Goal: Task Accomplishment & Management: Use online tool/utility

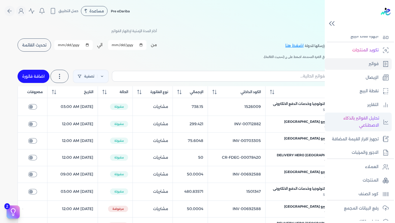
scroll to position [28, 0]
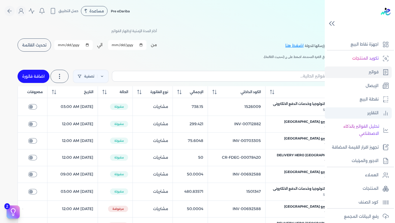
click at [376, 115] on p "التقارير" at bounding box center [372, 112] width 11 height 7
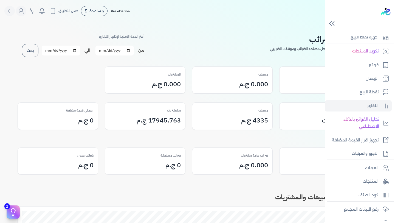
scroll to position [28, 0]
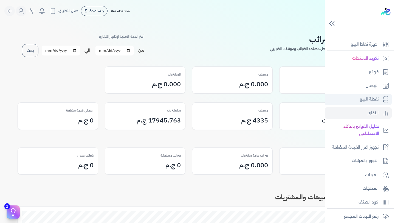
click at [378, 101] on link "نقطة البيع" at bounding box center [358, 100] width 67 height 12
select select "EGP"
select select "EGS"
select select "B"
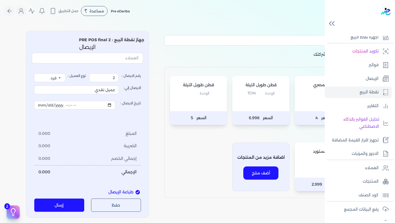
scroll to position [28, 0]
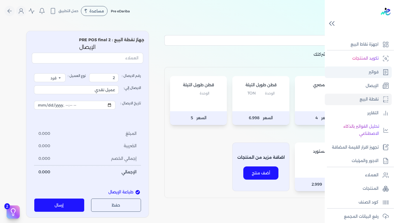
click at [373, 70] on p "فواتير" at bounding box center [374, 72] width 10 height 7
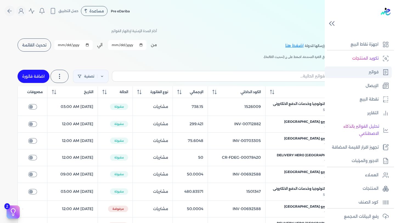
click at [373, 70] on p "فواتير" at bounding box center [374, 72] width 10 height 7
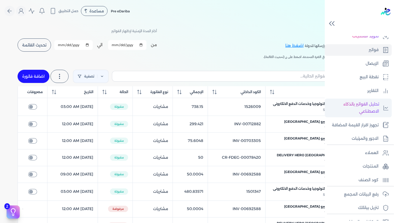
scroll to position [51, 0]
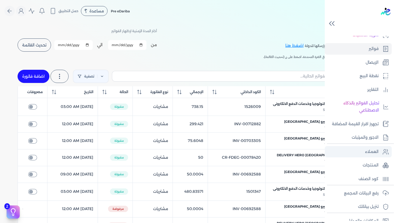
click at [370, 155] on p "العملاء" at bounding box center [371, 151] width 13 height 7
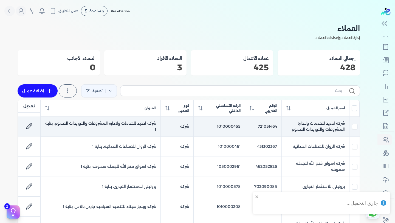
scroll to position [50, 0]
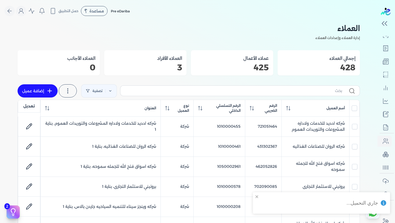
click at [35, 94] on link "إضافة عميل" at bounding box center [38, 90] width 40 height 13
select select "B"
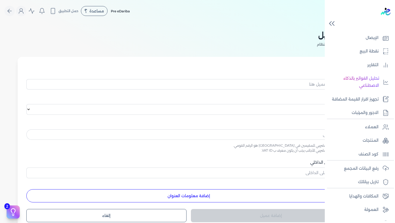
scroll to position [51, 0]
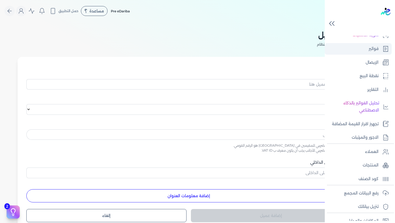
click at [377, 49] on p "فواتير" at bounding box center [374, 48] width 10 height 7
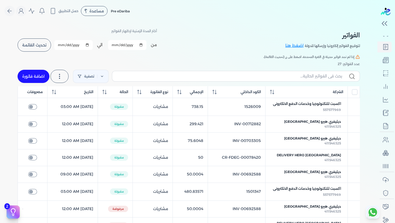
scroll to position [50, 0]
click at [36, 75] on link "اضافة فاتورة" at bounding box center [34, 76] width 32 height 13
select select "EGP"
select select "B"
select select "EGS"
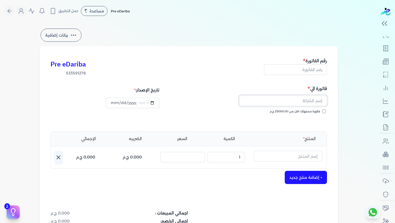
click at [306, 99] on input "text" at bounding box center [283, 100] width 88 height 10
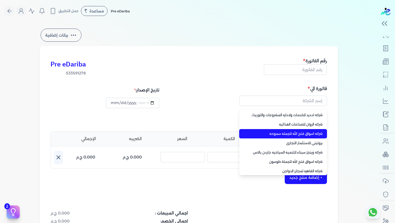
click at [305, 131] on li "شركه اسواق فتح الله للجمله سموحه" at bounding box center [283, 133] width 88 height 9
type input "شركه اسواق فتح الله للجمله سموحه"
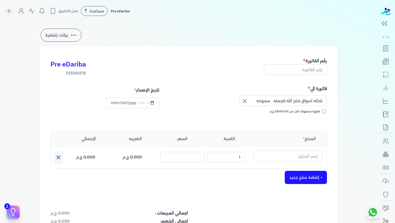
click at [245, 102] on icon "button" at bounding box center [244, 101] width 7 height 7
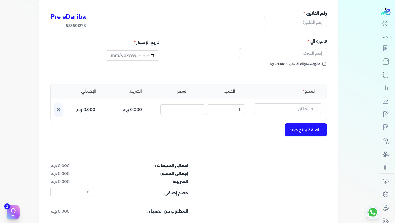
scroll to position [155, 0]
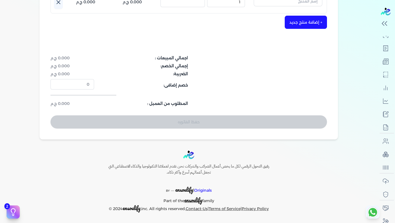
click at [200, 126] on div "حفظ الفاتوره" at bounding box center [188, 121] width 276 height 13
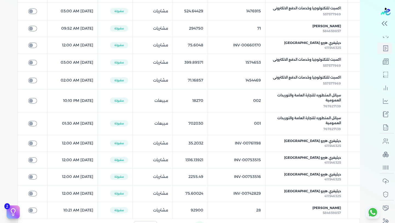
scroll to position [230, 0]
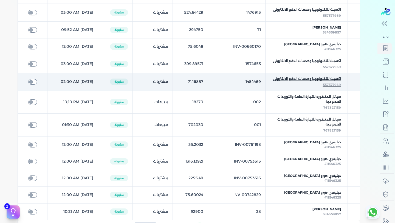
click at [309, 81] on span "اكسبت للتكنولوجيا وخدمات الدفع الالكترونى" at bounding box center [307, 78] width 68 height 5
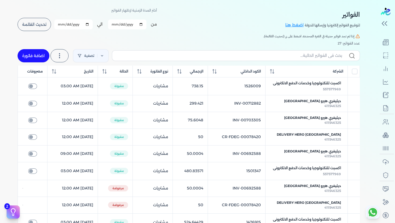
scroll to position [69, 0]
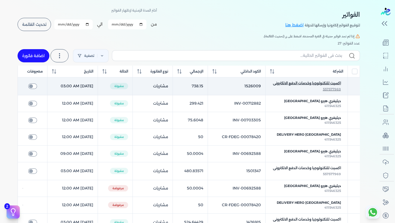
click at [299, 86] on span "اكسبت للتكنولوجيا وخدمات الدفع الالكترونى" at bounding box center [307, 83] width 68 height 5
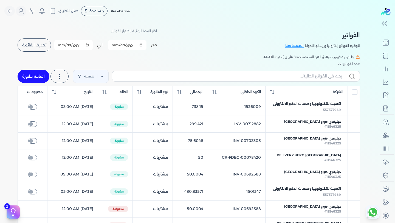
click at [30, 41] on button "تحديث القائمة" at bounding box center [34, 44] width 33 height 13
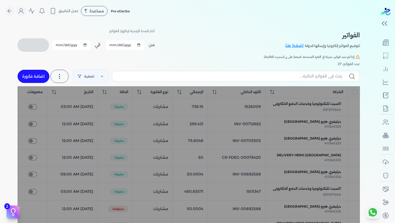
checkbox input "false"
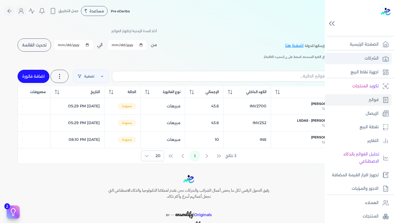
click at [375, 63] on link "الشركات" at bounding box center [358, 59] width 67 height 12
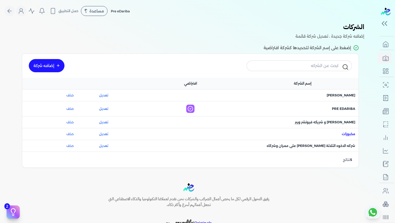
click at [347, 134] on span "اسم الشركة : مخبوزات" at bounding box center [348, 133] width 13 height 5
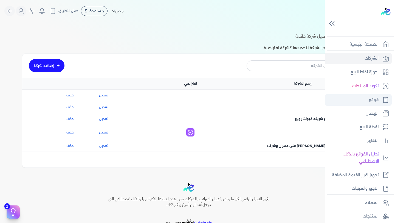
click at [374, 101] on p "فواتير" at bounding box center [374, 99] width 10 height 7
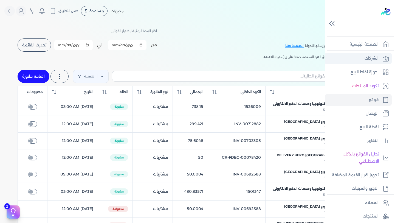
click at [372, 56] on p "الشركات" at bounding box center [371, 58] width 14 height 7
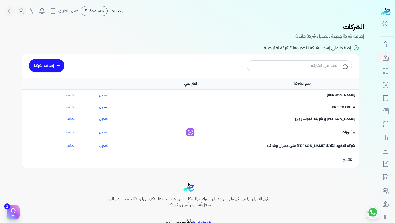
click at [168, 107] on div "افتراضي :" at bounding box center [190, 104] width 112 height 7
click at [339, 106] on span "اسم الشركة : Pre eDariba" at bounding box center [343, 106] width 23 height 5
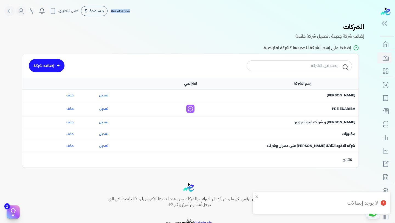
drag, startPoint x: 134, startPoint y: 12, endPoint x: 111, endPoint y: 12, distance: 22.2
click at [111, 12] on div "Pre eDariba مساعدة خدمة العملاء دليل المستخدم حمل التطبيق سياتل المتطوره للتجار…" at bounding box center [190, 11] width 373 height 10
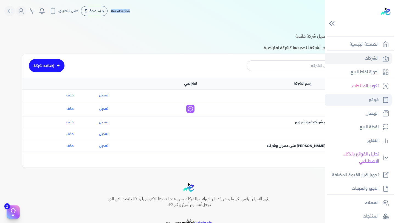
click at [364, 101] on link "فواتير" at bounding box center [358, 100] width 67 height 12
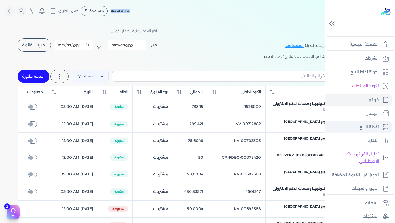
click at [378, 128] on link "نقطة البيع" at bounding box center [358, 127] width 67 height 12
select select "EGP"
select select "EGS"
select select "B"
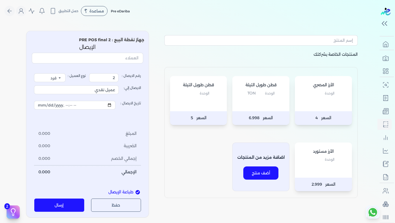
click at [326, 102] on div "الأرز المصري الوحدة" at bounding box center [323, 93] width 57 height 35
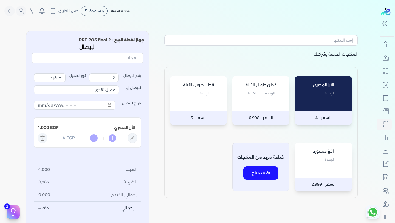
click at [268, 101] on div "قطن طويل التيلة الوحدة Ton" at bounding box center [260, 93] width 57 height 35
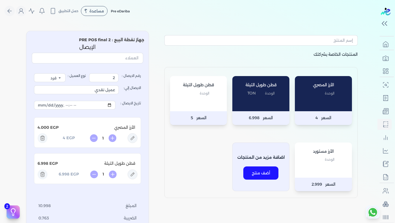
click at [271, 94] on span "الوحدة" at bounding box center [270, 93] width 10 height 7
type input "2025-09-02T15:21"
type input "2"
click at [271, 94] on span "الوحدة" at bounding box center [270, 93] width 10 height 7
type input "2025-09-02T15:21"
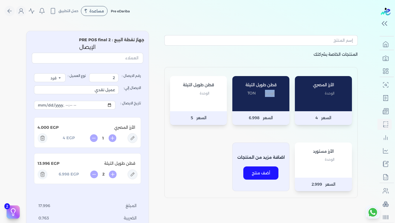
type input "3"
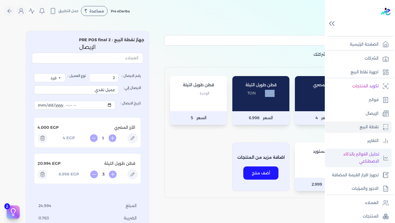
click at [369, 160] on p "تحليل الفواتير بالذكاء الاصطناعي" at bounding box center [353, 158] width 52 height 14
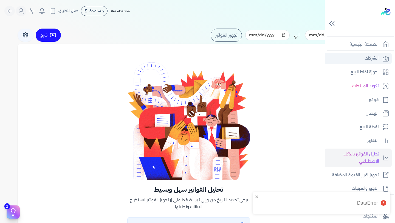
click at [360, 59] on link "الشركات" at bounding box center [358, 59] width 67 height 12
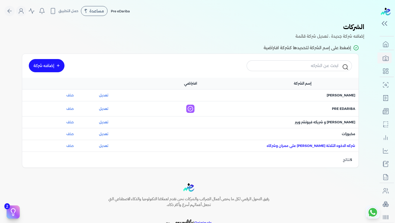
click at [318, 147] on span "اسم الشركة : شركه الاخوه الثلاثة فتحى السيد على عمران وشركاه" at bounding box center [311, 145] width 89 height 5
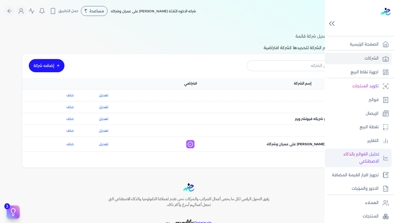
click at [376, 159] on p "تحليل الفواتير بالذكاء الاصطناعي" at bounding box center [353, 158] width 52 height 14
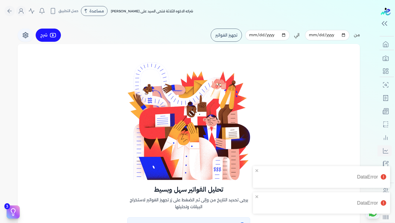
click at [228, 36] on button "تجهيز الفواتير" at bounding box center [226, 35] width 31 height 13
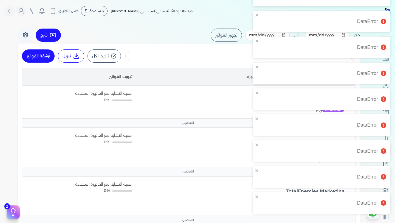
scroll to position [119, 0]
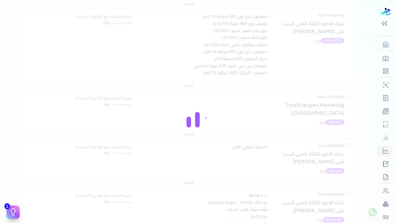
click at [118, 70] on div at bounding box center [197, 111] width 395 height 223
click at [288, 50] on div at bounding box center [197, 111] width 395 height 223
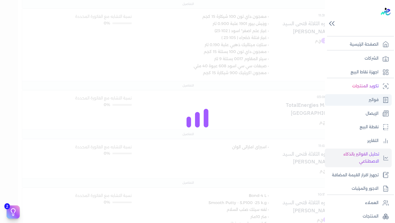
click at [374, 99] on p "فواتير" at bounding box center [374, 99] width 10 height 7
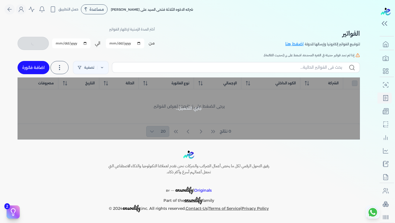
scroll to position [119, 0]
checkbox input "false"
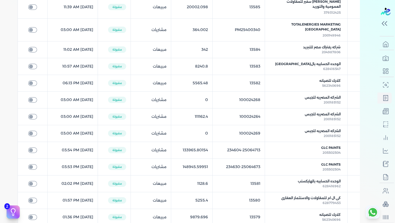
scroll to position [0, 0]
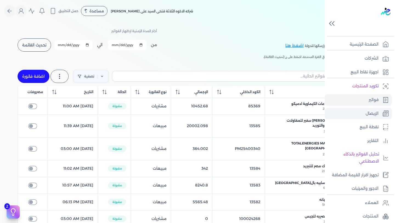
click at [377, 112] on p "الإيصال" at bounding box center [372, 113] width 13 height 7
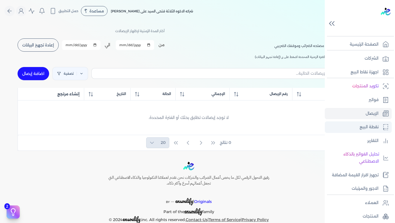
click at [377, 126] on p "نقطة البيع" at bounding box center [368, 126] width 19 height 7
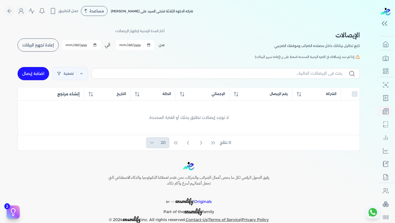
select select "EGP"
select select "EGS"
select select "B"
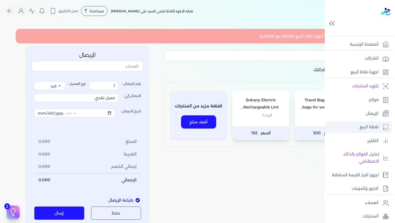
click at [345, 123] on link "نقطة البيع" at bounding box center [358, 127] width 67 height 12
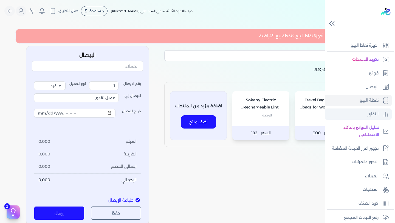
scroll to position [30, 0]
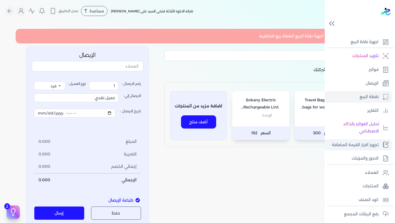
click at [366, 146] on p "تجهيز اقرار القيمة المضافة" at bounding box center [355, 144] width 47 height 7
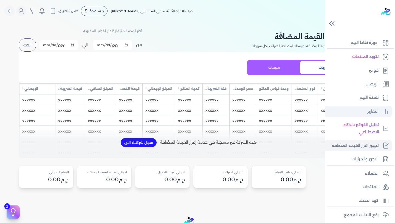
scroll to position [30, 0]
click at [379, 111] on link "التقارير" at bounding box center [358, 111] width 67 height 12
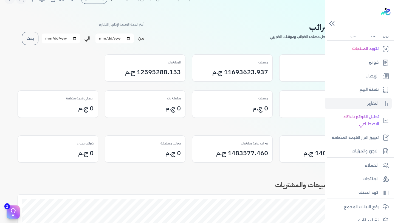
scroll to position [30, 0]
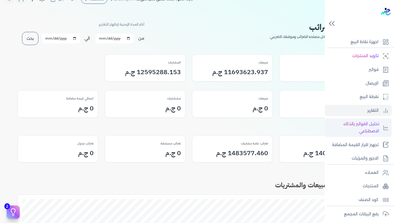
click at [376, 129] on p "تحليل الفواتير بالذكاء الاصطناعي" at bounding box center [353, 127] width 52 height 14
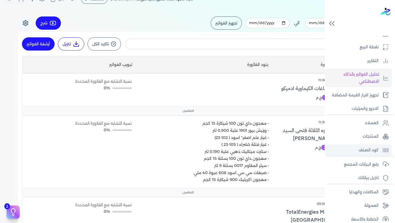
scroll to position [86, 0]
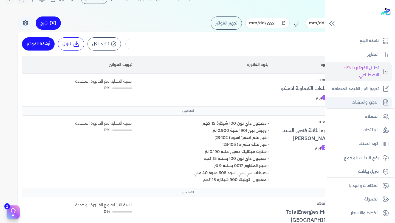
click at [363, 101] on p "الاجور والمرتبات" at bounding box center [365, 102] width 27 height 7
select select "01"
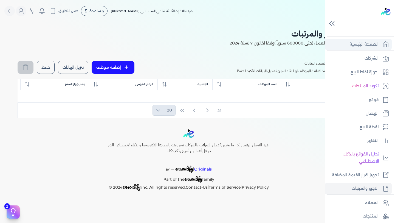
click at [362, 45] on p "الصفحة الرئيسية" at bounding box center [364, 44] width 29 height 7
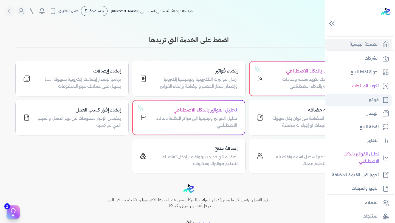
click at [374, 103] on p "فواتير" at bounding box center [374, 99] width 10 height 7
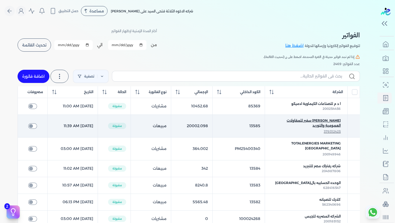
click at [305, 124] on span "[PERSON_NAME] سفير للمقاولات العمومية والتوريد" at bounding box center [305, 123] width 69 height 10
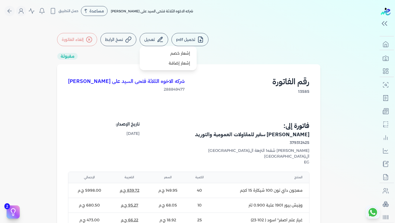
click at [158, 38] on button "تعديل" at bounding box center [154, 39] width 29 height 13
click at [320, 46] on ul "تحميل pdf تعديل إشعار خصم إشعار إضافة نسخ الرابط إلغاء الفاتورة" at bounding box center [188, 39] width 263 height 13
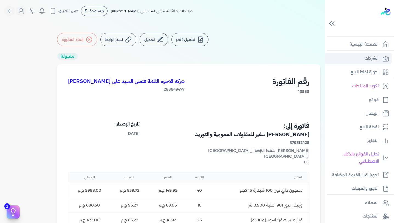
click at [378, 59] on p "الشركات" at bounding box center [371, 58] width 14 height 7
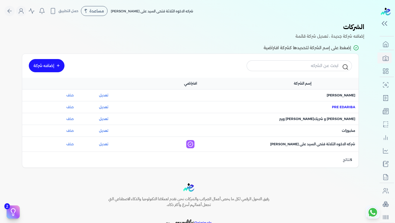
click at [334, 107] on span "اسم الشركة : Pre eDariba" at bounding box center [343, 106] width 23 height 5
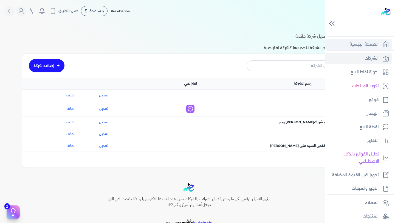
click at [361, 48] on link "الصفحة الرئيسية" at bounding box center [358, 45] width 67 height 12
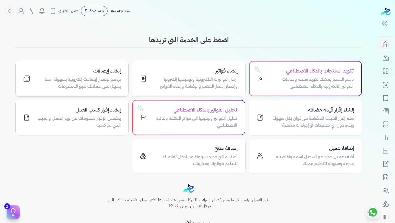
click at [69, 86] on p "برنامج لإصدار إيصالات إلكترونية بسهولة، مما يسهل على عملائك تتبع المدفوعات" at bounding box center [78, 83] width 84 height 14
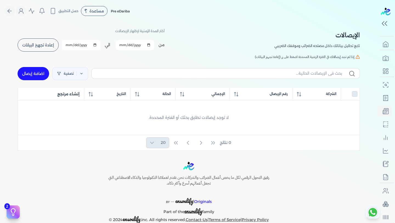
click at [34, 70] on link "اضافة إيصال" at bounding box center [34, 73] width 32 height 13
select select "EGP"
select select "EGS"
select select "B"
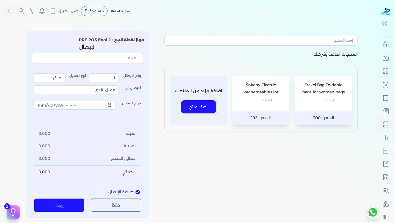
click at [252, 106] on div "Sokany Electric Rechargeable Lint Remover from Clothes wonder lint blue SK-866 …" at bounding box center [260, 93] width 57 height 35
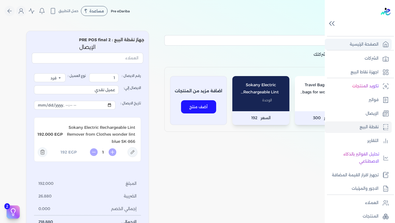
click at [375, 43] on p "الصفحة الرئيسية" at bounding box center [364, 44] width 29 height 7
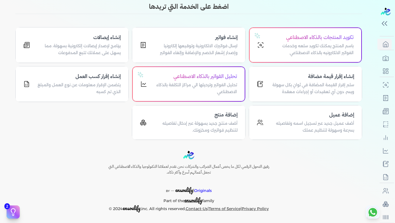
scroll to position [32, 0]
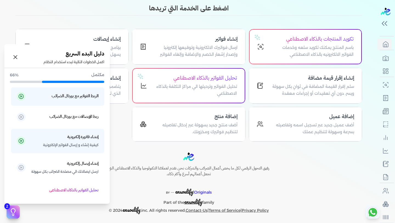
click at [16, 212] on icon at bounding box center [13, 212] width 8 height 8
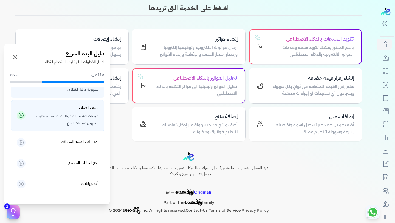
scroll to position [157, 0]
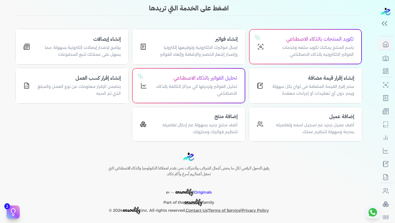
click at [233, 146] on div "Toggle Navigation الاسعار العمولات مساعدة خدمة العملاء دليل المستخدم تسجيل الدخ…" at bounding box center [188, 111] width 377 height 223
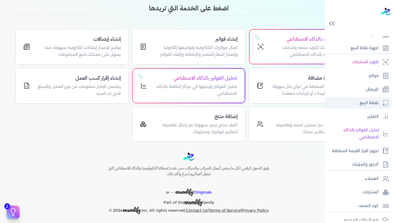
scroll to position [17, 0]
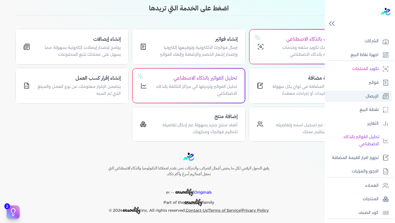
click at [371, 95] on p "الإيصال" at bounding box center [372, 96] width 13 height 7
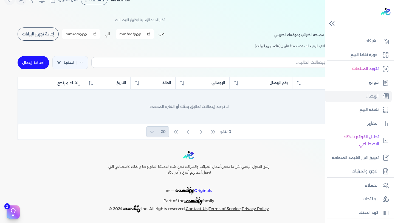
scroll to position [16, 0]
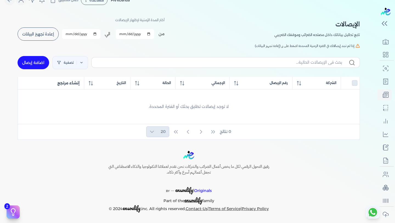
click at [42, 59] on link "اضافة إيصال" at bounding box center [34, 62] width 32 height 13
select select "EGP"
select select "EGS"
select select "B"
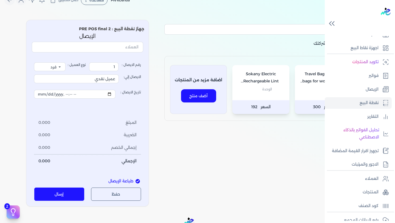
scroll to position [17, 0]
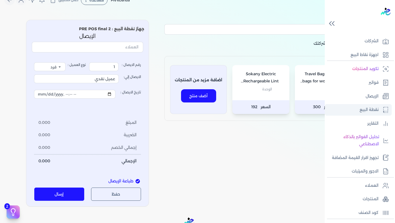
click at [383, 110] on icon at bounding box center [385, 109] width 7 height 7
click at [382, 44] on icon at bounding box center [385, 41] width 7 height 7
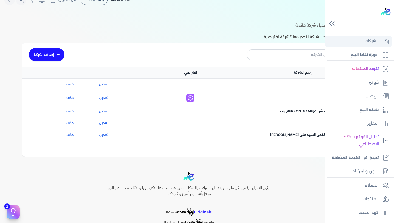
click at [370, 42] on p "الشركات" at bounding box center [371, 41] width 14 height 7
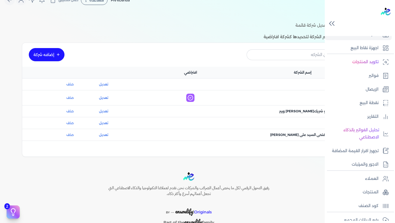
scroll to position [17, 0]
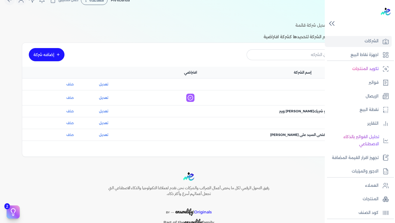
click at [390, 12] on div at bounding box center [361, 18] width 68 height 36
click at [387, 12] on img at bounding box center [386, 12] width 10 height 8
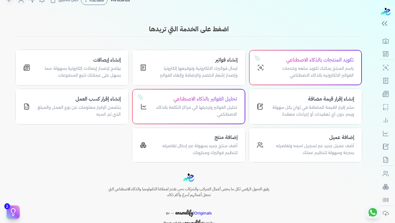
scroll to position [16, 0]
click at [78, 80] on div "إنشاء إيصالات برنامج لإصدار إيصالات إلكترونية بسهولة، مما يسهل على عملائك تتبع …" at bounding box center [72, 67] width 113 height 35
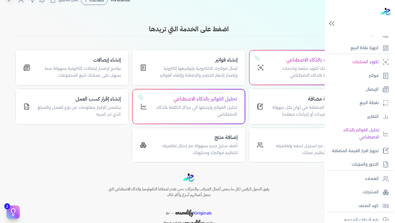
scroll to position [17, 0]
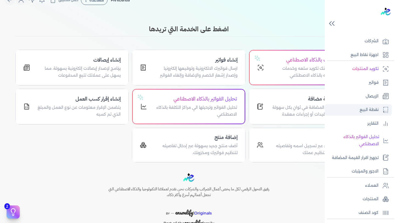
click at [372, 106] on link "نقطة البيع" at bounding box center [358, 110] width 67 height 12
select select "EGP"
select select "EGS"
select select "B"
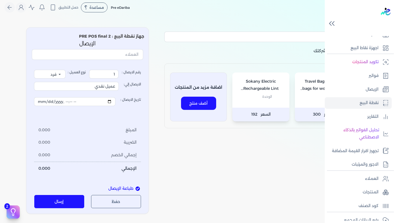
scroll to position [17, 0]
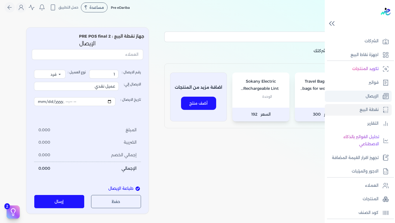
click at [363, 94] on link "الإيصال" at bounding box center [358, 96] width 67 height 12
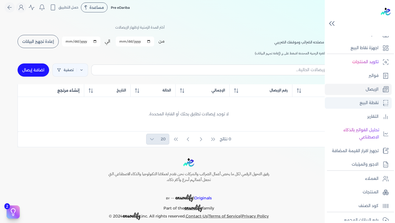
scroll to position [17, 0]
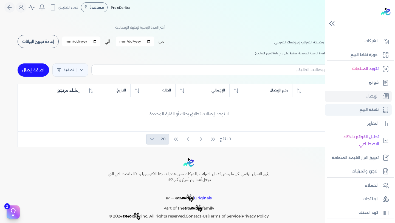
click at [369, 110] on p "نقطة البيع" at bounding box center [368, 109] width 19 height 7
select select "EGP"
select select "EGS"
select select "B"
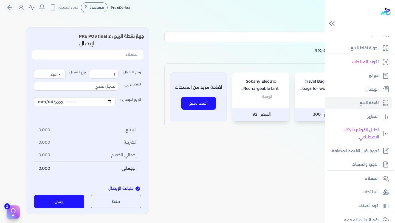
scroll to position [17, 0]
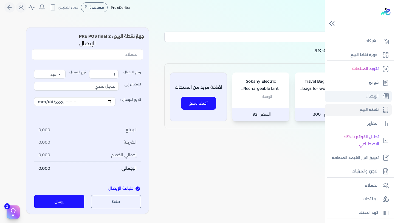
click at [373, 94] on p "الإيصال" at bounding box center [372, 96] width 13 height 7
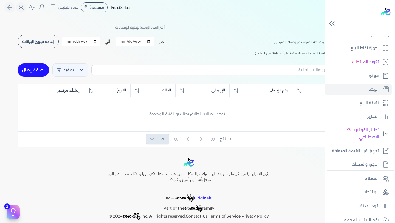
scroll to position [17, 0]
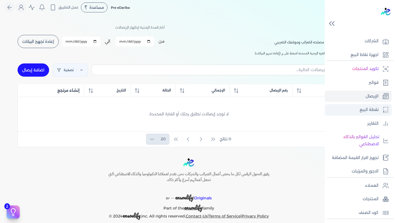
click at [386, 111] on icon at bounding box center [385, 109] width 7 height 7
select select "EGP"
select select "EGS"
select select "B"
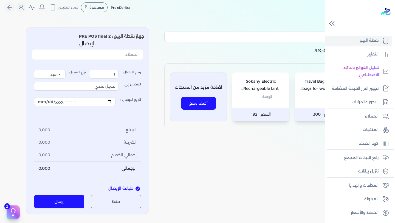
scroll to position [71, 0]
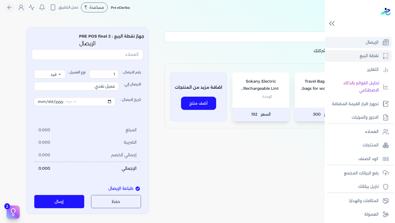
click at [367, 45] on p "الإيصال" at bounding box center [372, 42] width 13 height 7
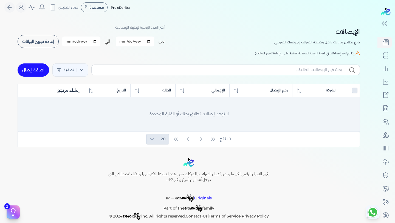
scroll to position [69, 0]
